Goal: Use online tool/utility: Utilize a website feature to perform a specific function

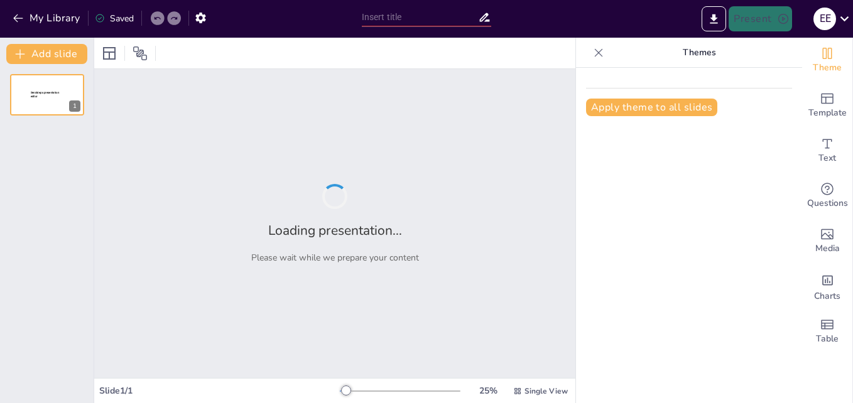
type input "Estructura y División del Cuerpo Humano: Un Enfoque General"
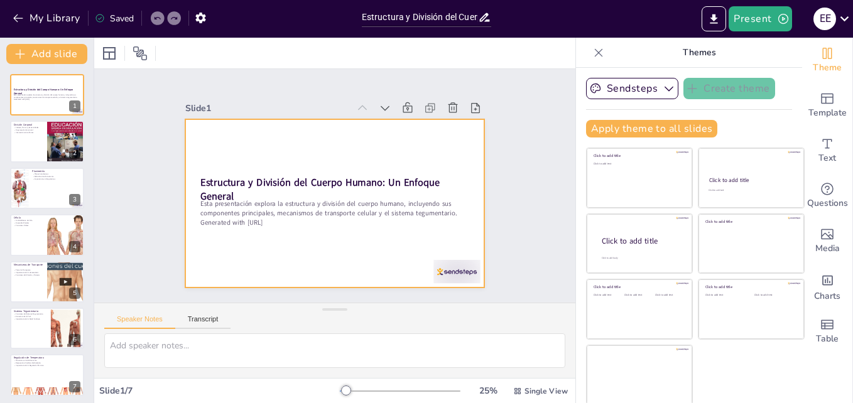
scroll to position [2, 0]
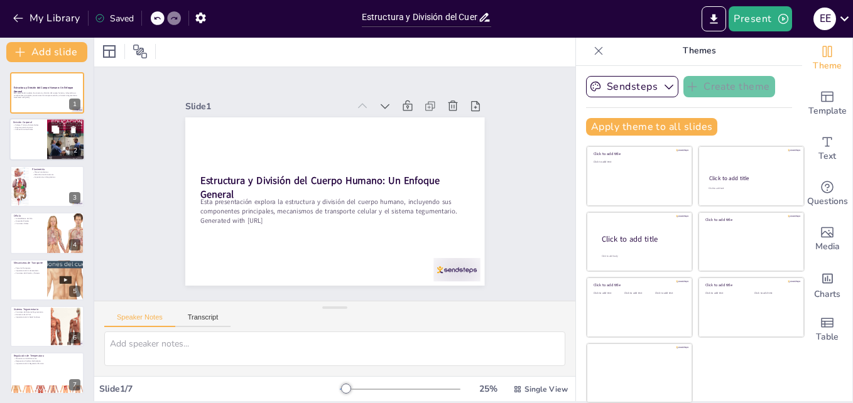
click at [52, 148] on div at bounding box center [66, 140] width 38 height 46
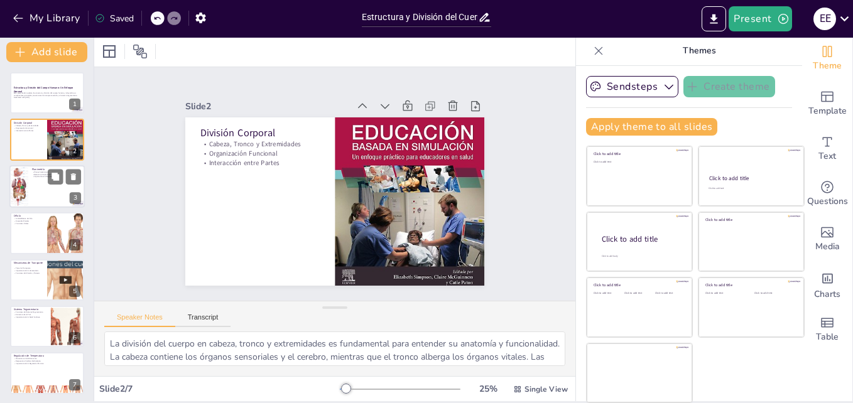
click at [37, 185] on div at bounding box center [46, 186] width 75 height 43
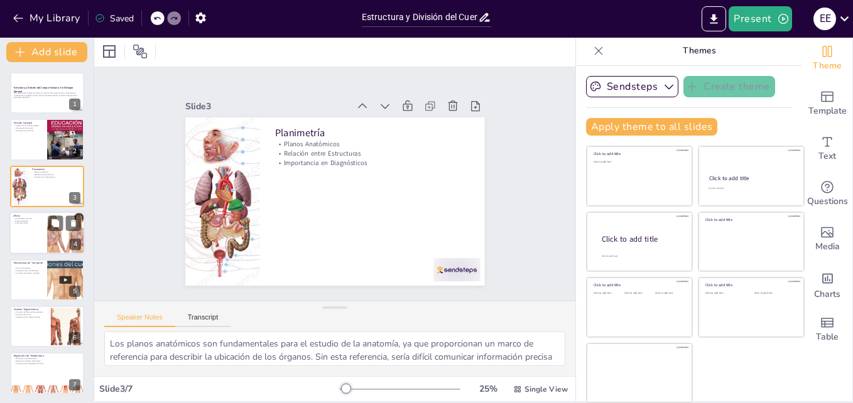
click at [23, 245] on div at bounding box center [46, 233] width 75 height 43
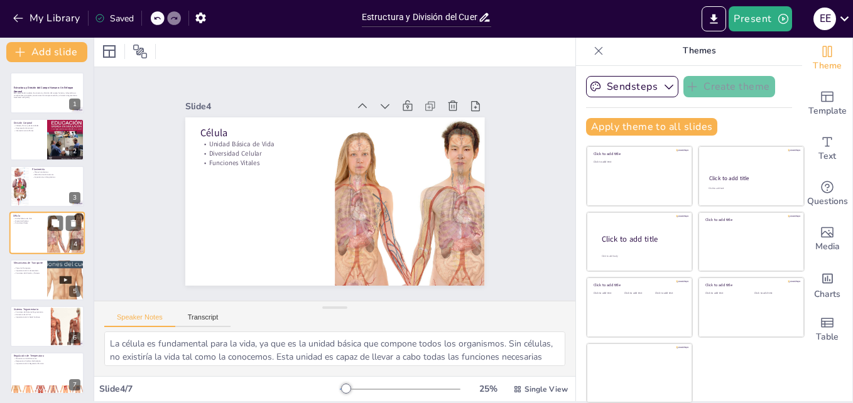
scroll to position [1, 0]
click at [28, 287] on div at bounding box center [46, 279] width 75 height 43
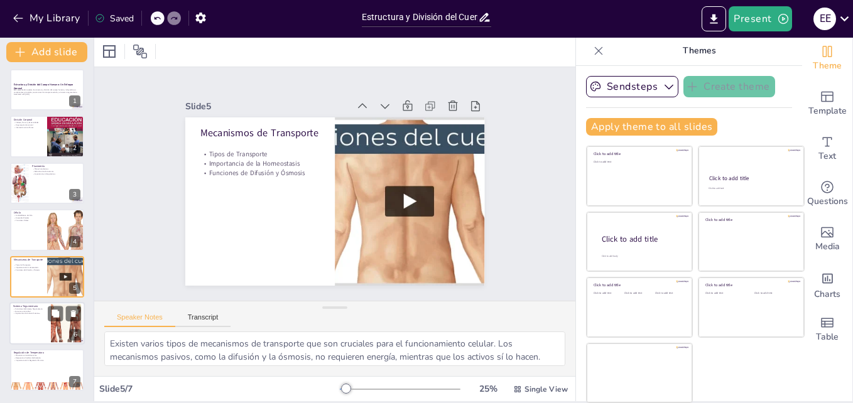
click at [17, 309] on p "Funciones del Sistema Tegumentario" at bounding box center [30, 309] width 34 height 3
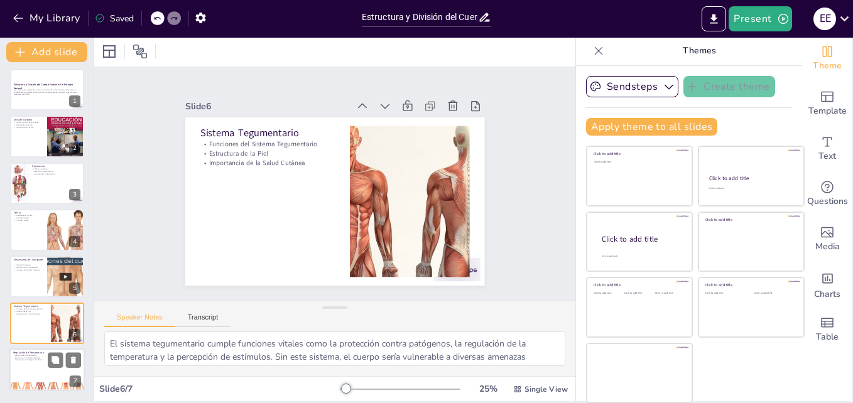
click at [39, 352] on p "Regulación de Temperatura" at bounding box center [47, 353] width 68 height 4
type textarea "Los mecanismos de enfriamiento, como la sudoración, son esenciales para evitar …"
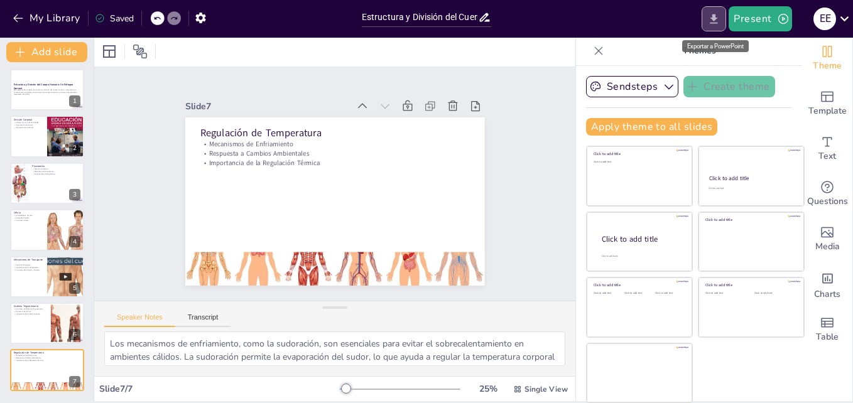
click at [708, 20] on button "Export to PowerPoint" at bounding box center [714, 18] width 25 height 25
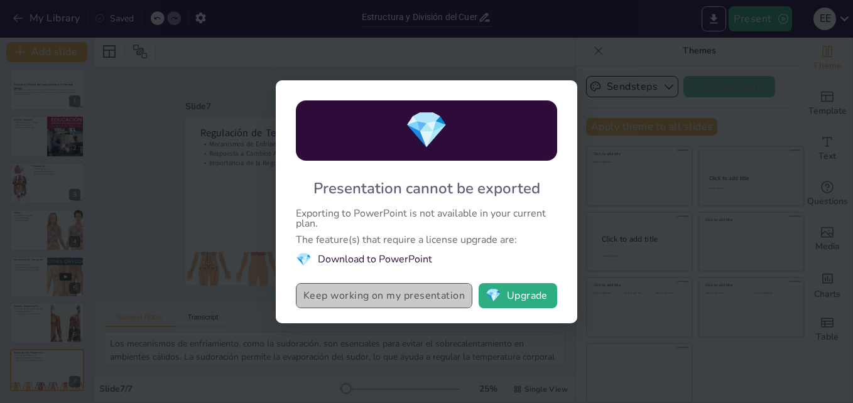
click at [452, 302] on button "Keep working on my presentation" at bounding box center [384, 295] width 177 height 25
